Goal: Check status: Check status

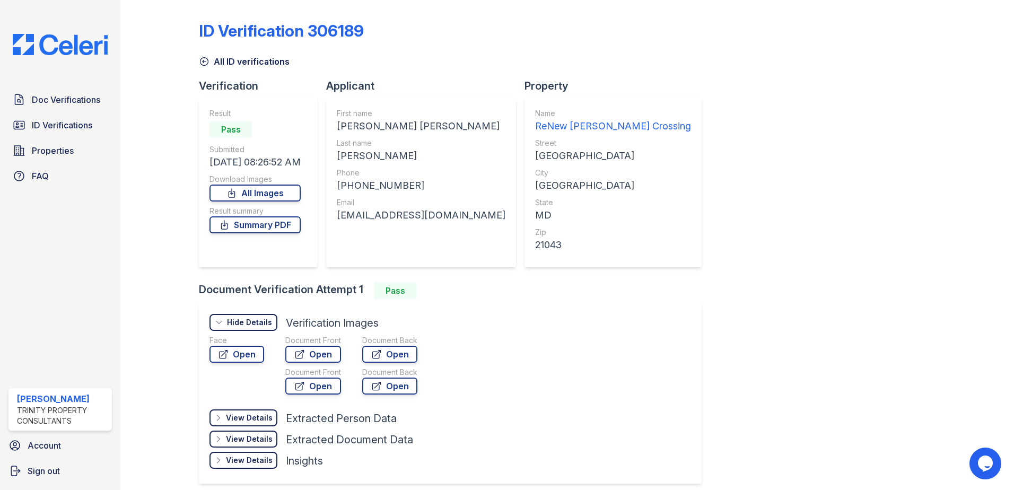
click at [216, 64] on link "All ID verifications" at bounding box center [244, 61] width 91 height 13
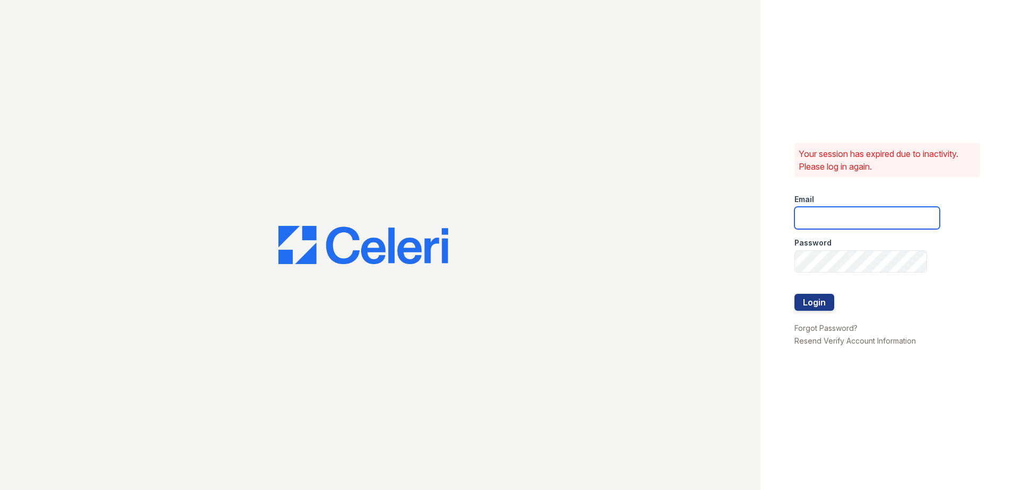
type input "vdardon@trinity-pm.com"
click at [828, 297] on button "Login" at bounding box center [814, 302] width 40 height 17
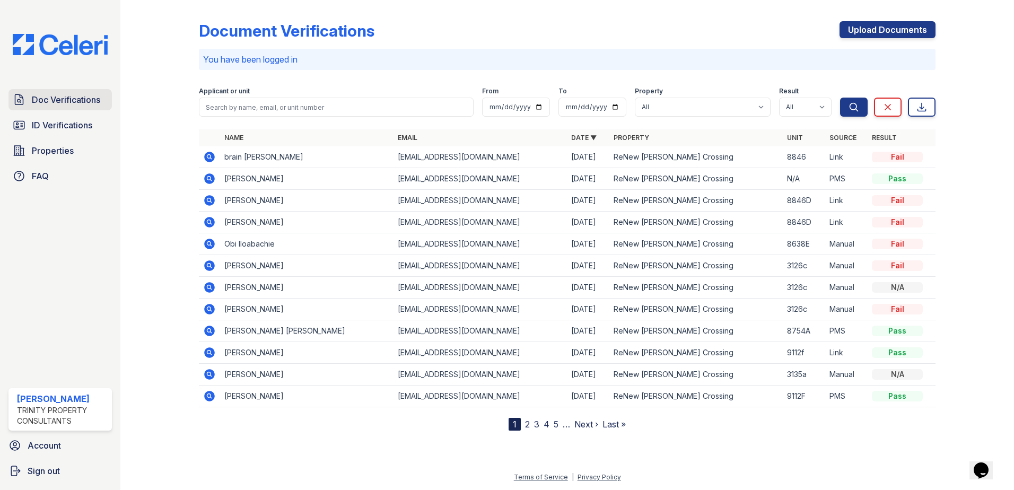
click at [81, 106] on span "Doc Verifications" at bounding box center [66, 99] width 68 height 13
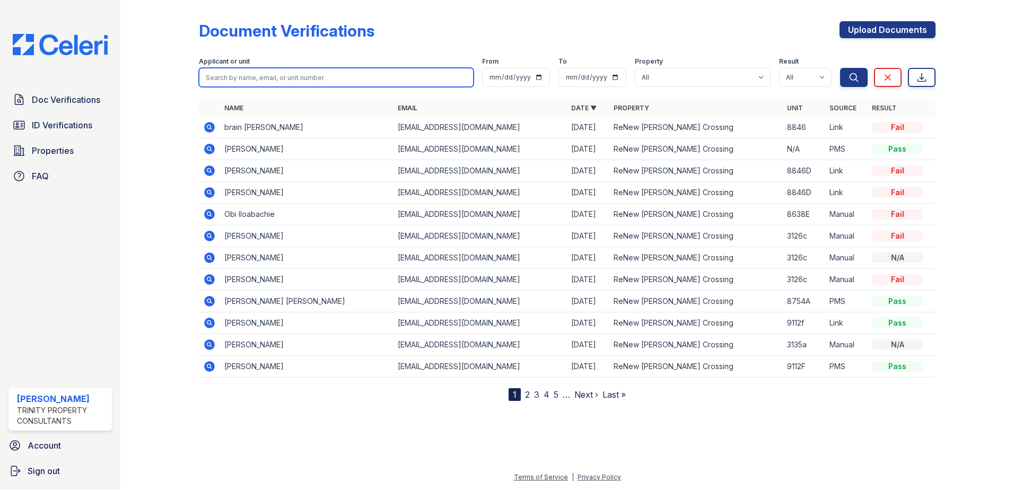
click at [283, 68] on input "search" at bounding box center [336, 77] width 275 height 19
type input "michelle jackson"
click at [840, 68] on button "Search" at bounding box center [854, 77] width 28 height 19
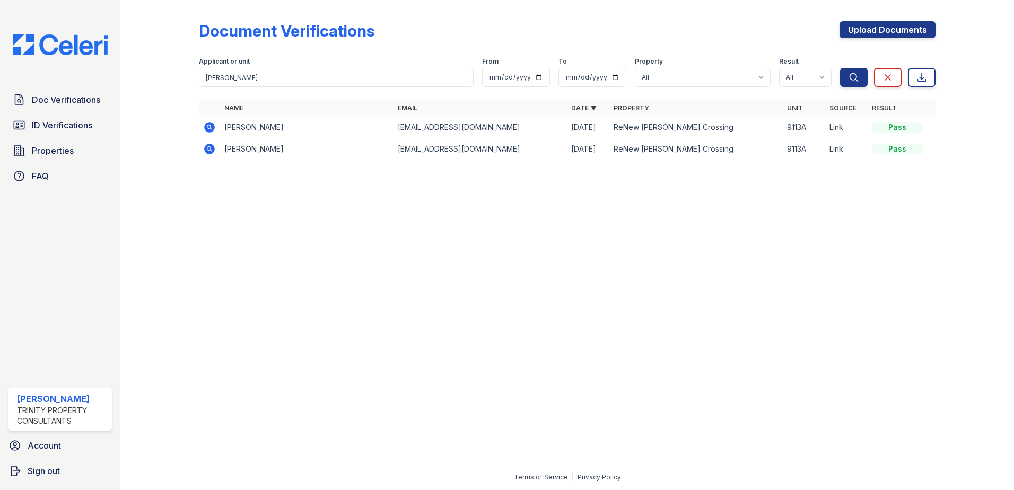
click at [209, 130] on icon at bounding box center [209, 127] width 11 height 11
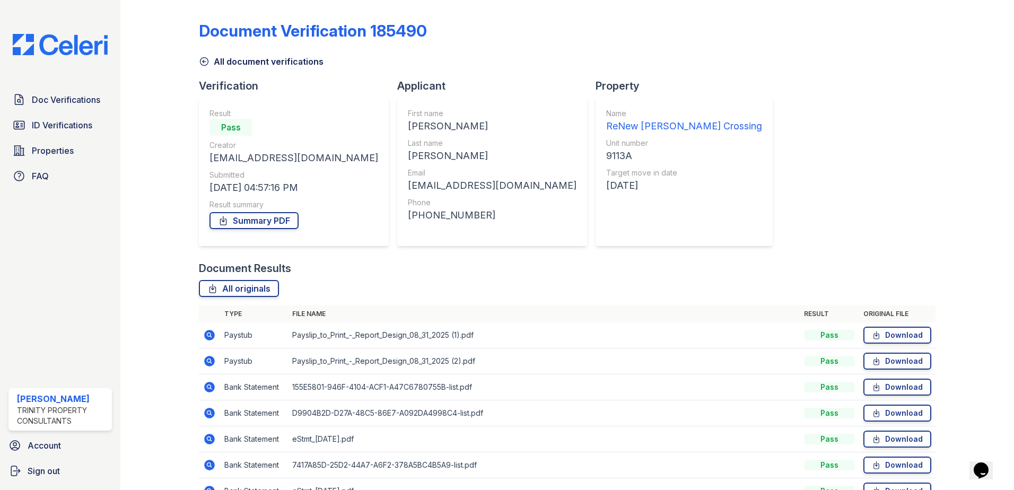
click at [204, 334] on icon at bounding box center [209, 335] width 13 height 13
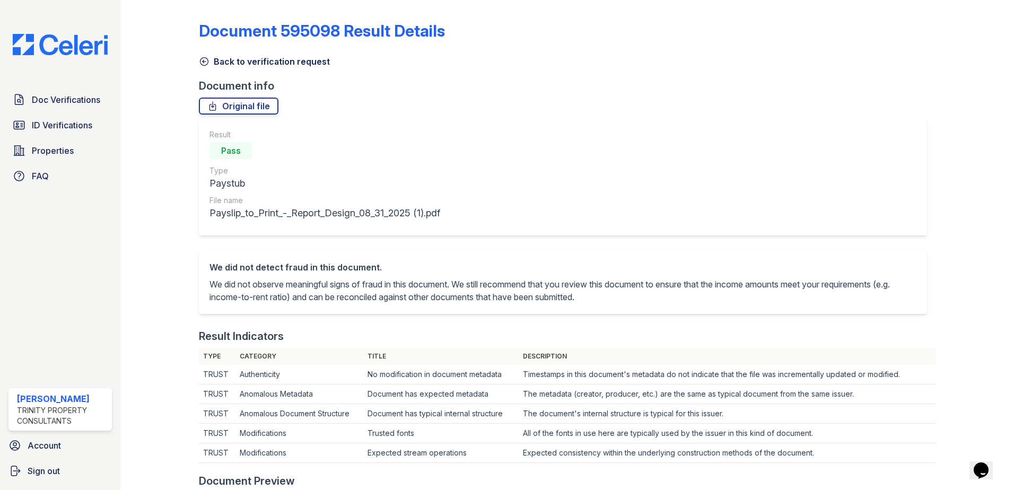
click at [204, 62] on icon at bounding box center [204, 62] width 8 height 8
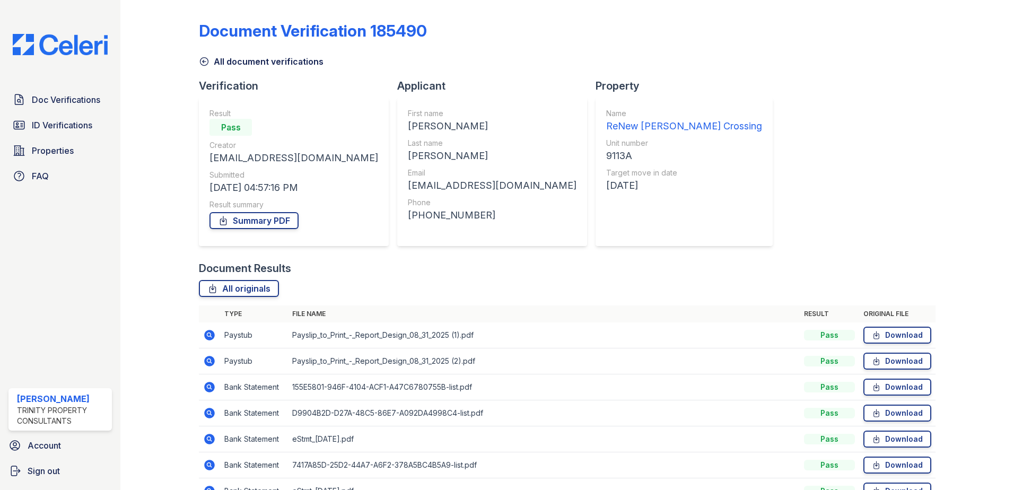
click at [214, 361] on icon at bounding box center [209, 361] width 11 height 11
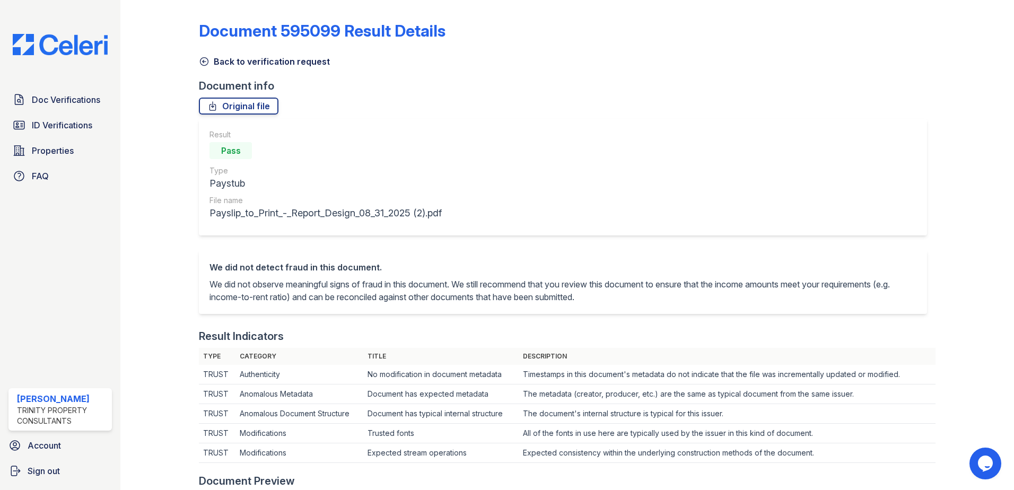
click at [201, 60] on icon at bounding box center [204, 61] width 11 height 11
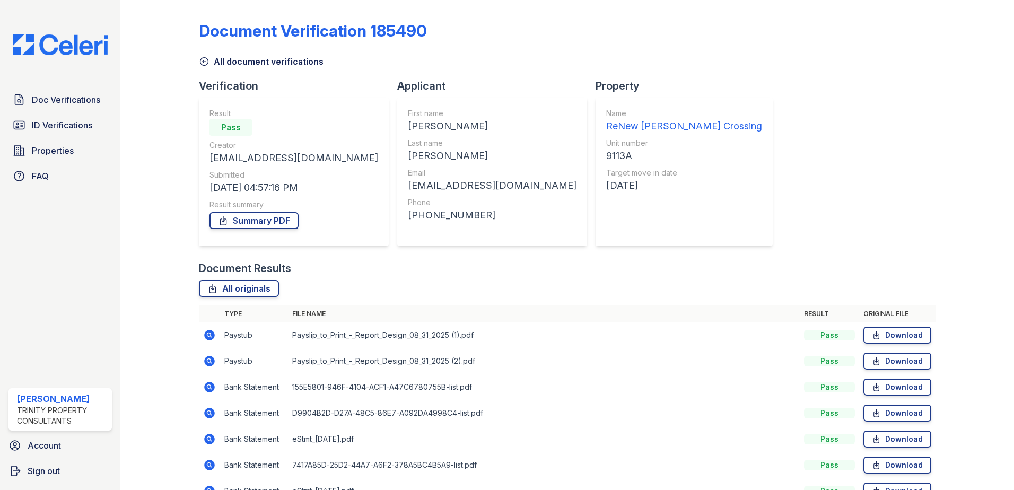
click at [204, 62] on icon at bounding box center [204, 62] width 8 height 8
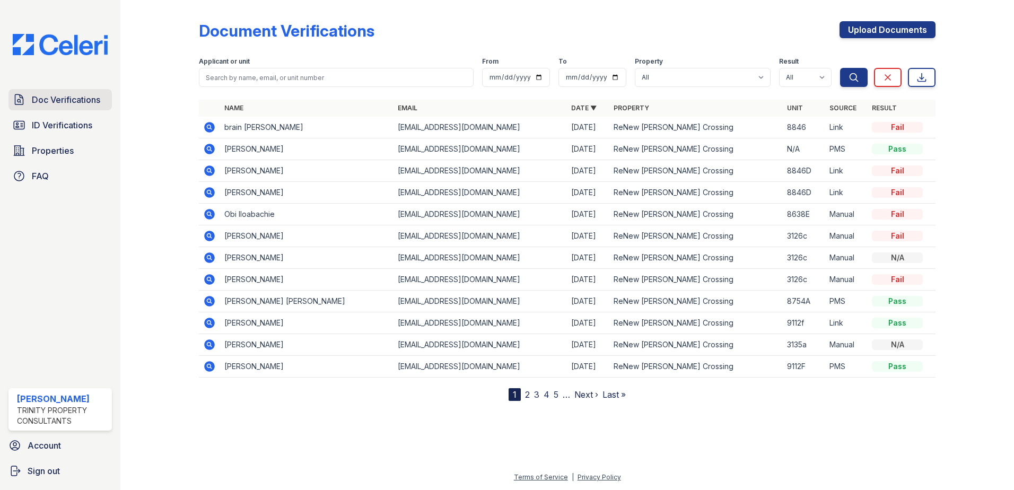
click at [83, 102] on span "Doc Verifications" at bounding box center [66, 99] width 68 height 13
